Goal: Information Seeking & Learning: Learn about a topic

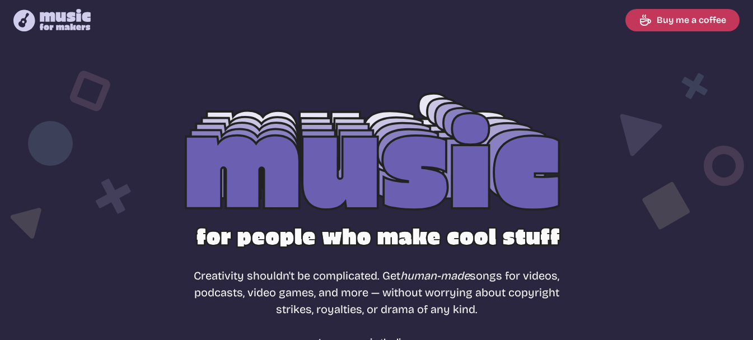
select select "most popular"
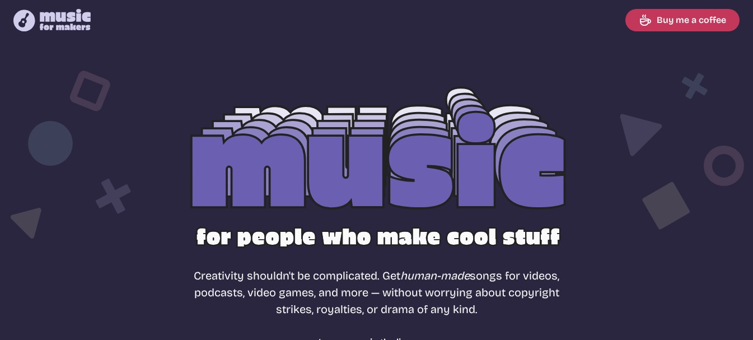
click at [404, 144] on div at bounding box center [376, 180] width 717 height 227
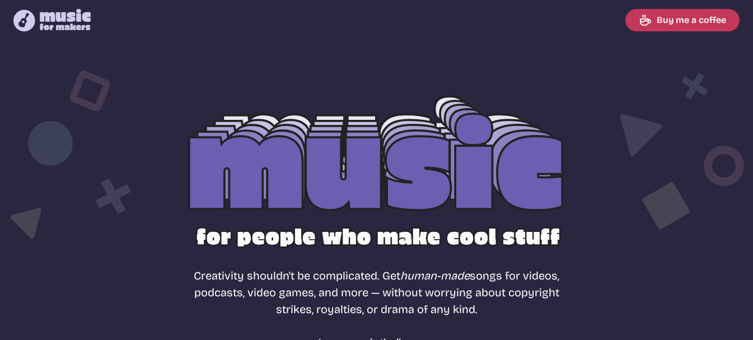
click at [357, 184] on div at bounding box center [376, 180] width 717 height 227
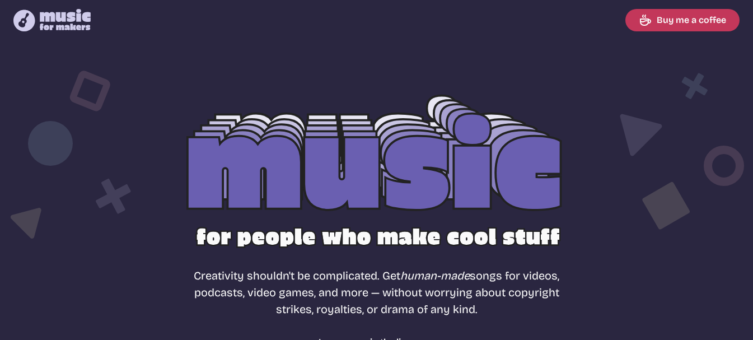
click at [295, 180] on div at bounding box center [376, 180] width 717 height 227
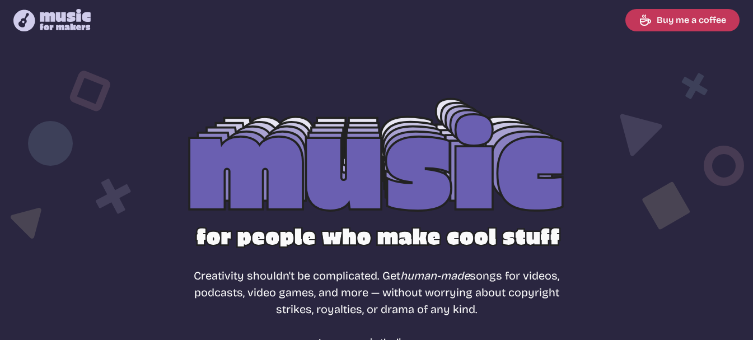
click at [361, 195] on div at bounding box center [376, 180] width 717 height 227
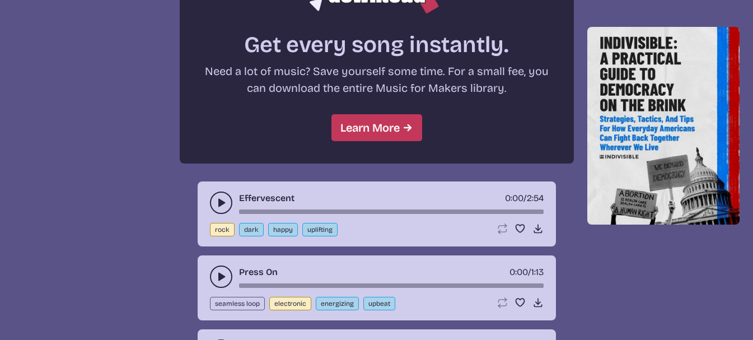
scroll to position [883, 0]
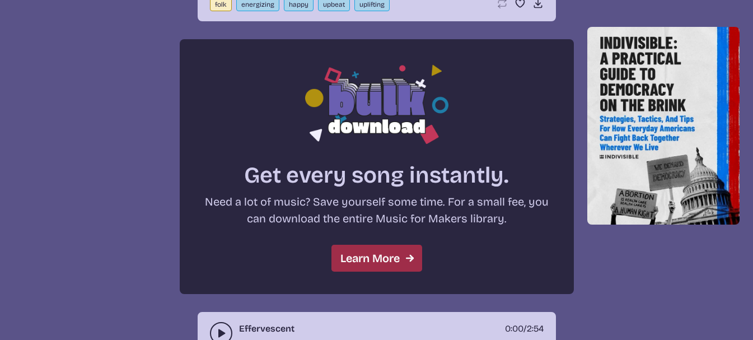
click at [387, 246] on link "Learn More" at bounding box center [377, 258] width 91 height 27
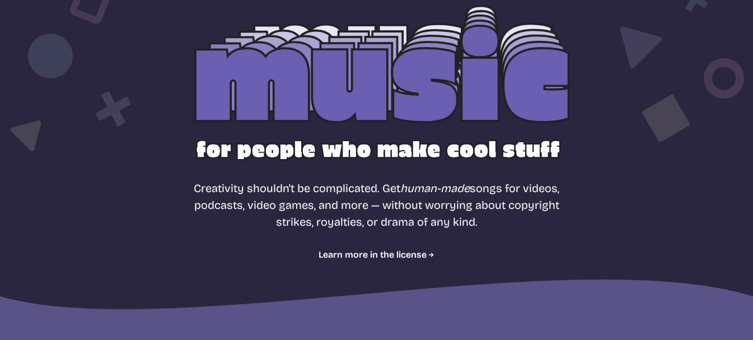
scroll to position [0, 0]
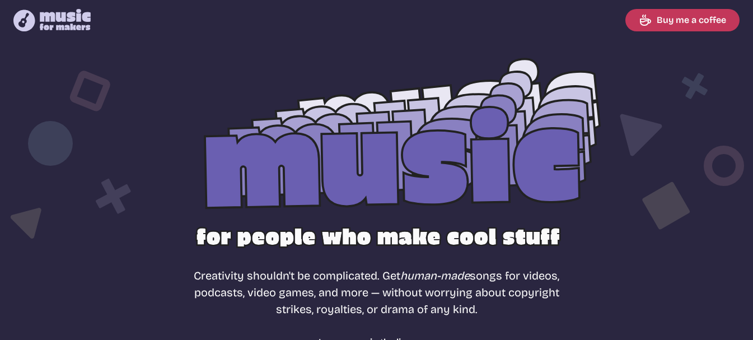
click at [690, 84] on icon at bounding box center [679, 190] width 130 height 247
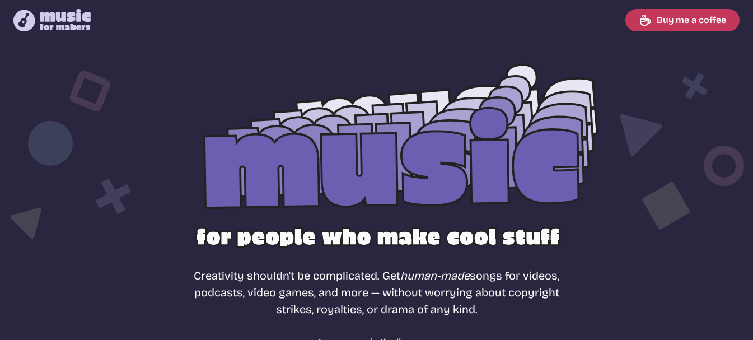
drag, startPoint x: 675, startPoint y: 94, endPoint x: 628, endPoint y: 104, distance: 47.6
click at [636, 102] on icon at bounding box center [679, 190] width 130 height 247
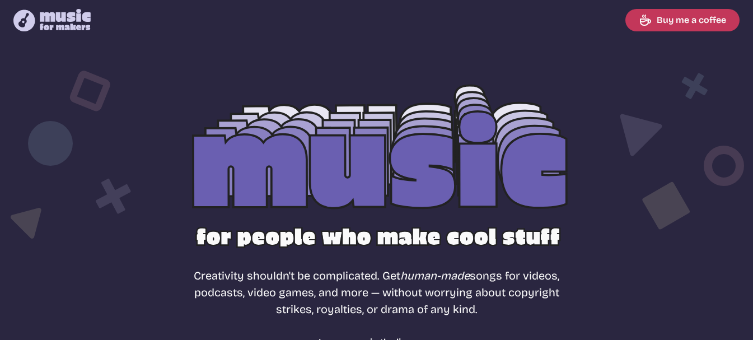
drag, startPoint x: 440, startPoint y: 137, endPoint x: 434, endPoint y: 141, distance: 7.2
click at [439, 138] on div at bounding box center [376, 180] width 717 height 227
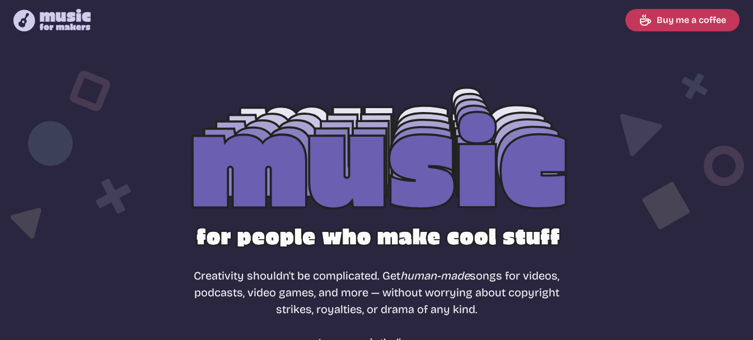
drag, startPoint x: 413, startPoint y: 153, endPoint x: 408, endPoint y: 164, distance: 12.0
click at [409, 162] on div at bounding box center [376, 180] width 717 height 227
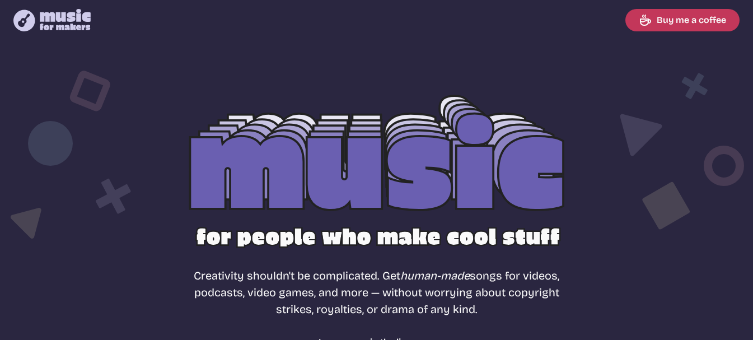
click at [76, 18] on icon "Music for Makers logo" at bounding box center [51, 20] width 77 height 22
click at [60, 17] on icon "Music for Makers logo" at bounding box center [51, 20] width 77 height 22
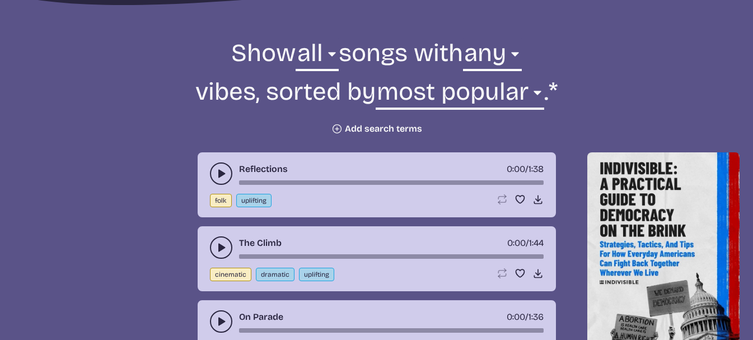
scroll to position [392, 0]
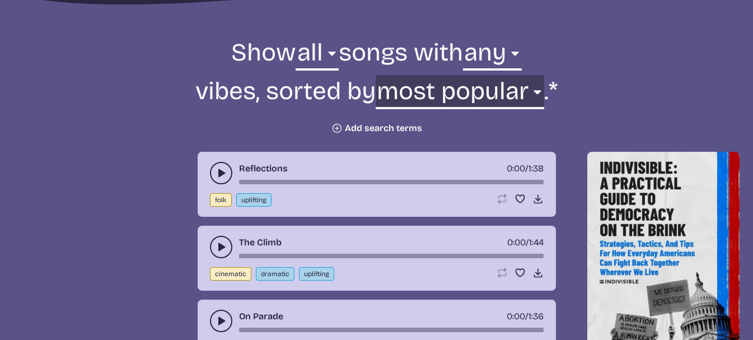
click at [537, 91] on select "newest oldest most popular least popular name" at bounding box center [460, 94] width 169 height 39
click at [379, 75] on select "newest oldest most popular least popular name" at bounding box center [460, 94] width 169 height 39
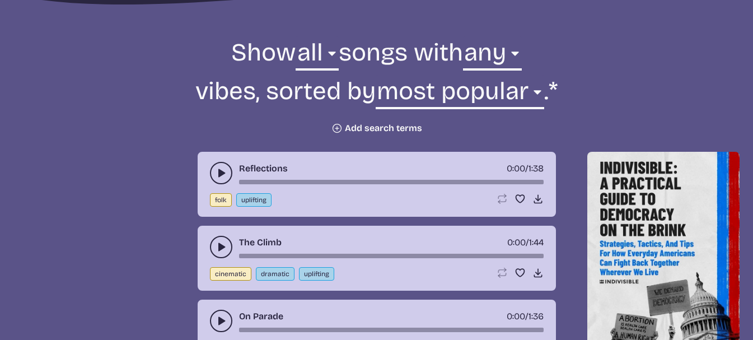
click at [354, 127] on button "Plus icon Add search terms" at bounding box center [377, 128] width 91 height 11
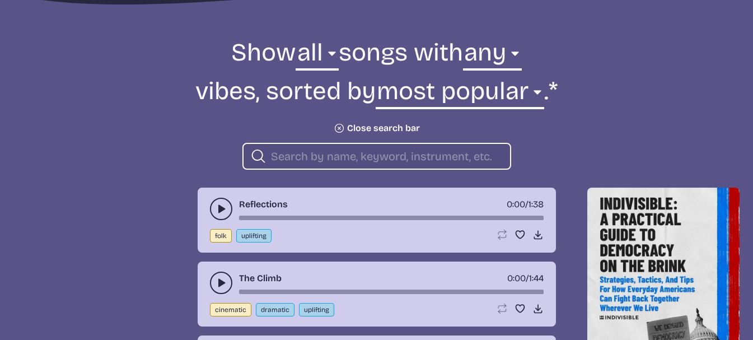
click at [329, 157] on input "search" at bounding box center [386, 156] width 230 height 15
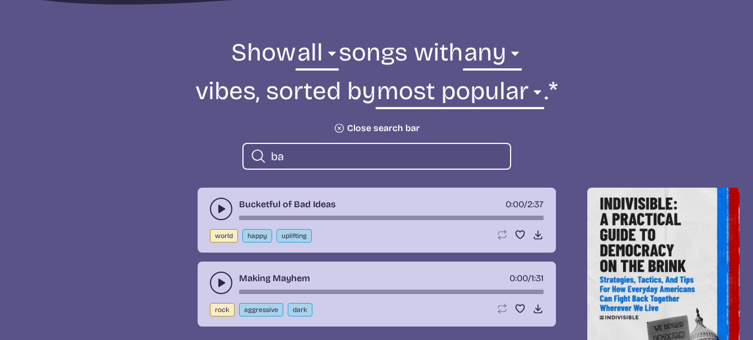
type input "b"
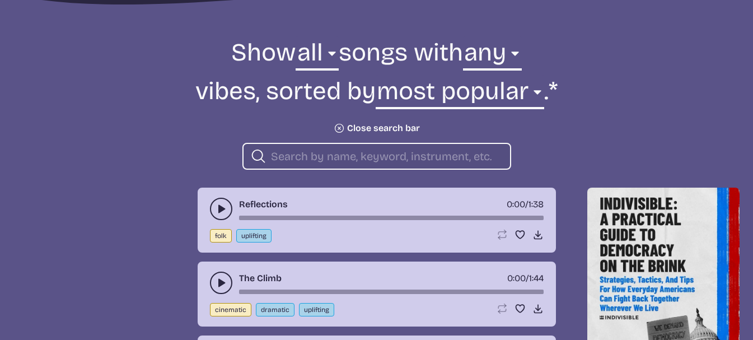
type input "m"
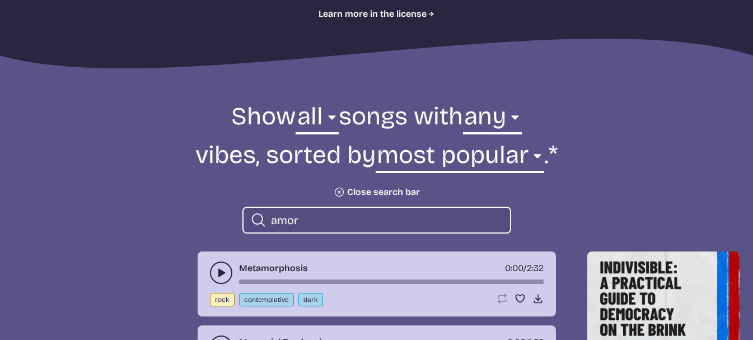
scroll to position [262, 0]
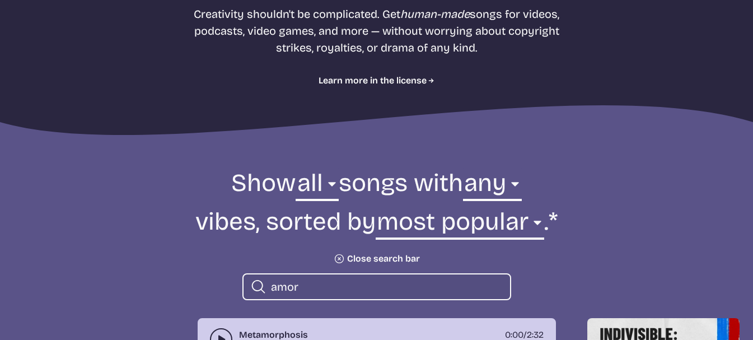
type input "amor"
